Goal: Task Accomplishment & Management: Use online tool/utility

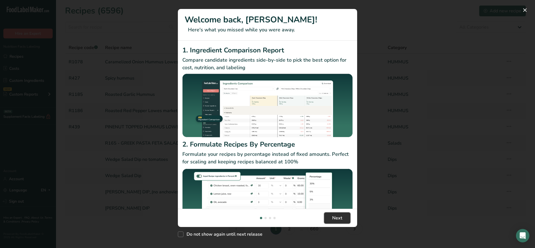
click at [330, 215] on button "Next" at bounding box center [337, 217] width 26 height 11
click at [330, 216] on button "Next" at bounding box center [337, 217] width 26 height 11
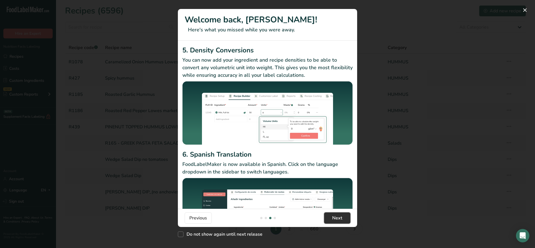
click at [331, 216] on button "Next" at bounding box center [337, 217] width 26 height 11
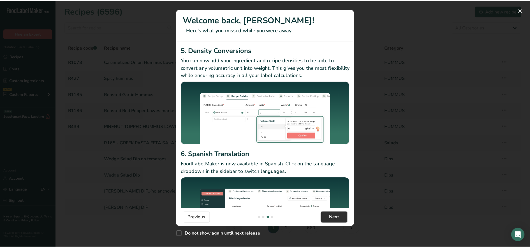
scroll to position [0, 538]
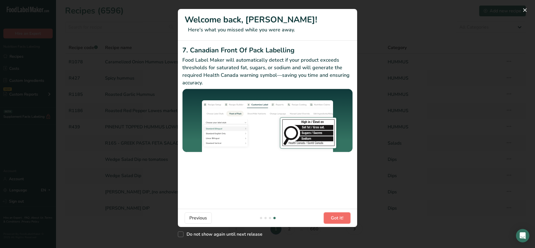
click at [331, 216] on button "Got it!" at bounding box center [337, 217] width 27 height 11
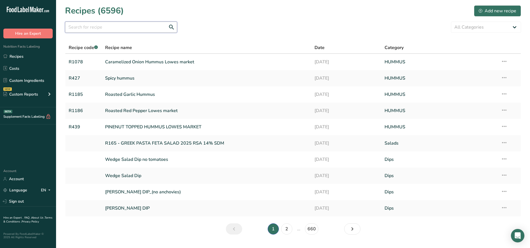
click at [110, 29] on input "text" at bounding box center [121, 27] width 112 height 11
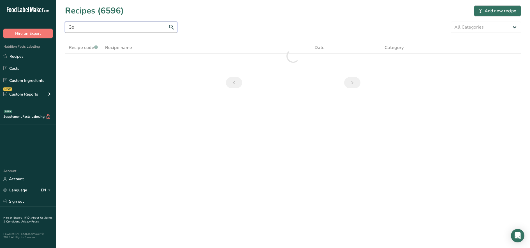
type input "G"
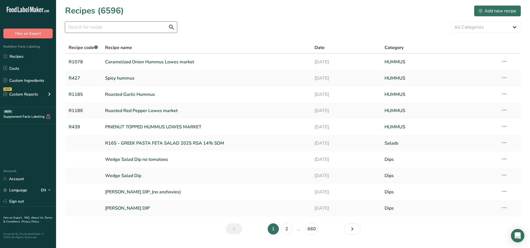
click at [120, 27] on input "text" at bounding box center [121, 27] width 112 height 11
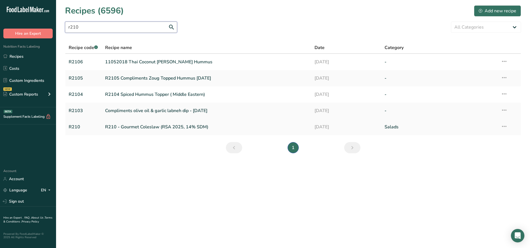
type input "r210"
click at [182, 129] on link "R210 - Gourmet Coleslaw (RSA 2025, 14% SDM)" at bounding box center [206, 127] width 203 height 12
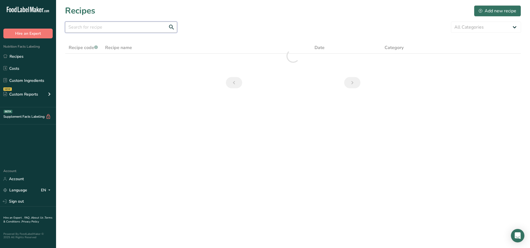
click at [79, 27] on input "text" at bounding box center [121, 27] width 112 height 11
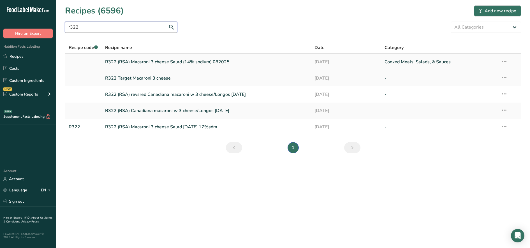
type input "r322"
click at [208, 61] on link "R322 (RSA) Macaroni 3 cheese Salad (14% sodium) 082025" at bounding box center [206, 62] width 203 height 12
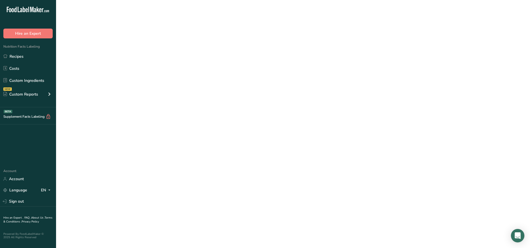
click at [208, 61] on link "R322 (RSA) Macaroni 3 cheese Salad (14% sodium) 082025" at bounding box center [206, 62] width 203 height 12
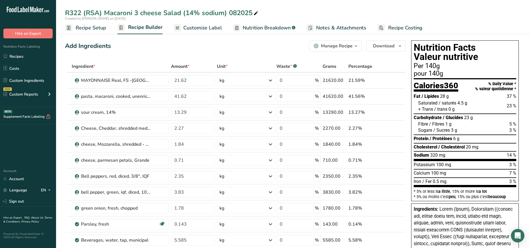
click at [202, 27] on span "Customize Label" at bounding box center [202, 28] width 39 height 8
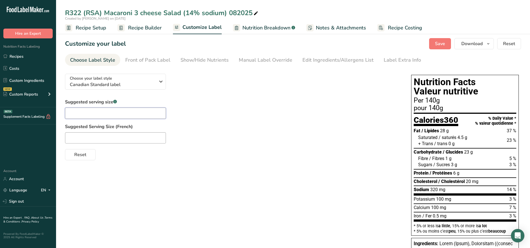
click at [75, 113] on input "text" at bounding box center [115, 113] width 101 height 11
type input "1 cup"
click at [80, 143] on input "text" at bounding box center [115, 137] width 101 height 11
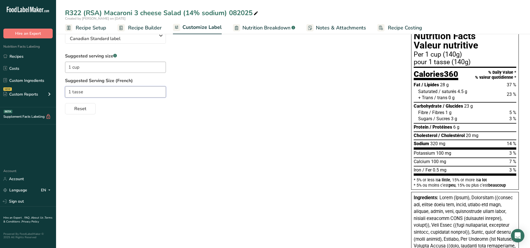
scroll to position [35, 0]
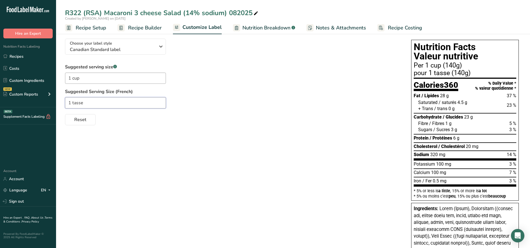
type input "1 tasse"
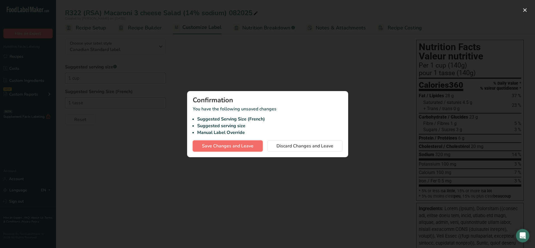
click at [216, 148] on span "Save Changes and Leave" at bounding box center [228, 146] width 52 height 7
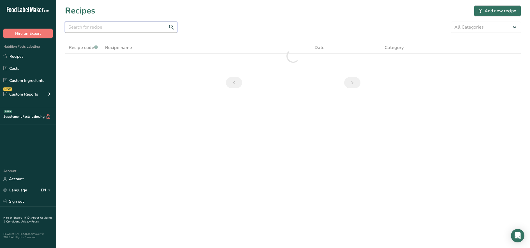
click at [110, 28] on input "text" at bounding box center [121, 27] width 112 height 11
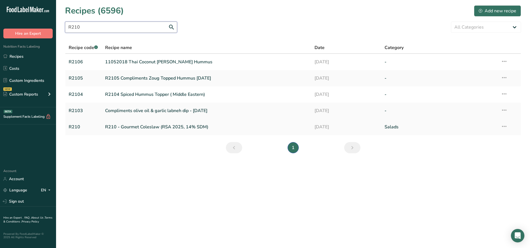
type input "R210"
click at [196, 127] on link "R210 - Gourmet Coleslaw (RSA 2025, 14% SDM)" at bounding box center [206, 127] width 203 height 12
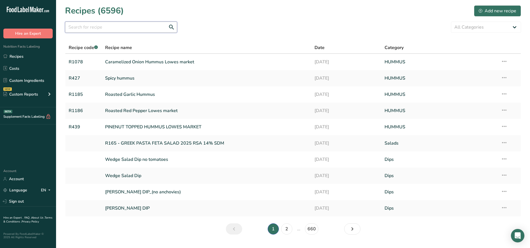
click at [84, 27] on input "text" at bounding box center [121, 27] width 112 height 11
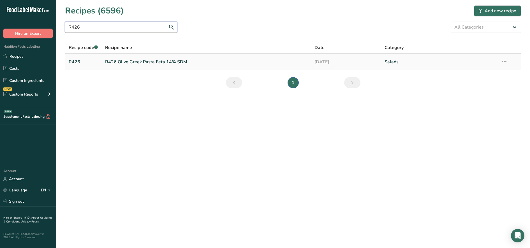
type input "R426"
click at [159, 65] on link "R426 Olive Greek Pasta Feta 14% SDM" at bounding box center [206, 62] width 203 height 12
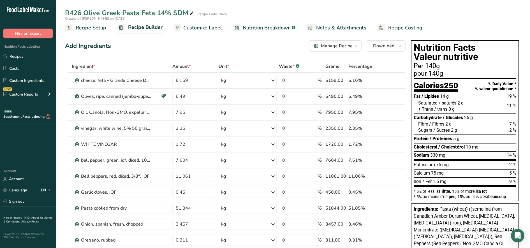
click at [198, 30] on span "Customize Label" at bounding box center [202, 28] width 39 height 8
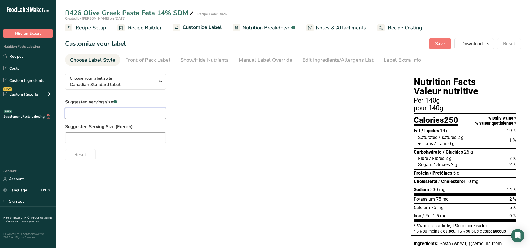
click at [83, 113] on input "text" at bounding box center [115, 113] width 101 height 11
type input "1 cup"
click at [103, 140] on input "text" at bounding box center [115, 137] width 101 height 11
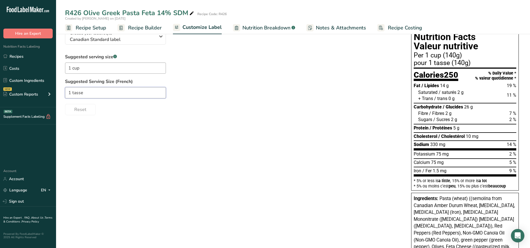
scroll to position [35, 0]
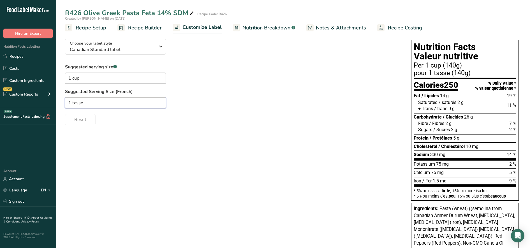
type input "1 tasse"
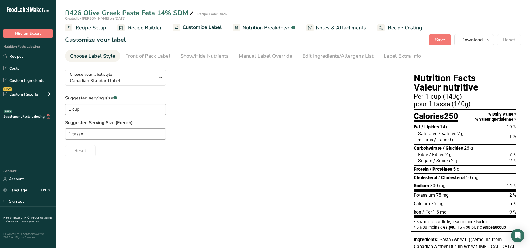
scroll to position [0, 0]
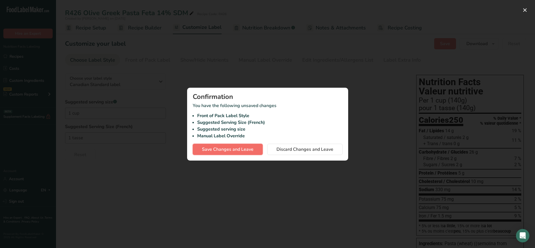
click at [221, 150] on span "Save Changes and Leave" at bounding box center [228, 149] width 52 height 7
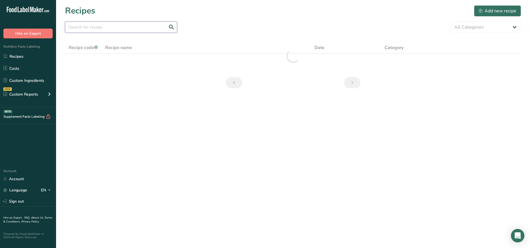
click at [75, 25] on input "text" at bounding box center [121, 27] width 112 height 11
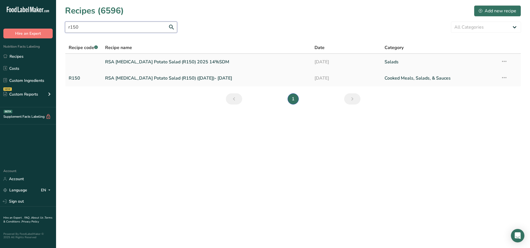
type input "r150"
click at [186, 62] on link "RSA [MEDICAL_DATA] Potato Salad (R150) 2025 14%SDM" at bounding box center [206, 62] width 203 height 12
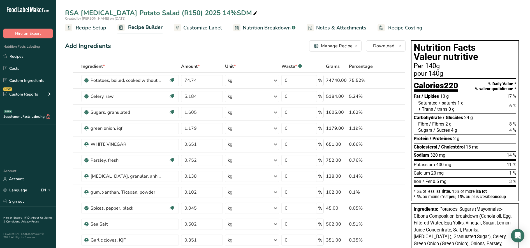
click at [184, 29] on span "Customize Label" at bounding box center [202, 28] width 39 height 8
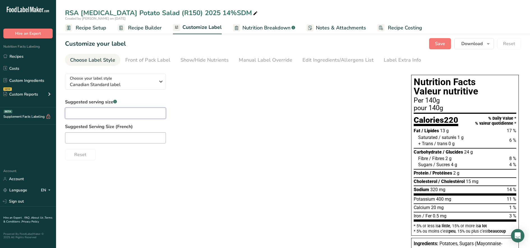
click at [79, 112] on input "text" at bounding box center [115, 113] width 101 height 11
type input "1 cup"
click at [93, 138] on input "text" at bounding box center [115, 137] width 101 height 11
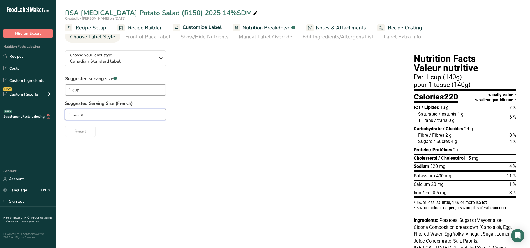
scroll to position [35, 0]
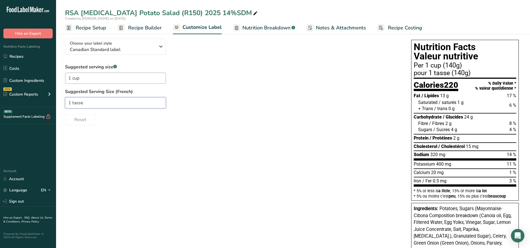
type input "1 tasse"
